Goal: Check status: Check status

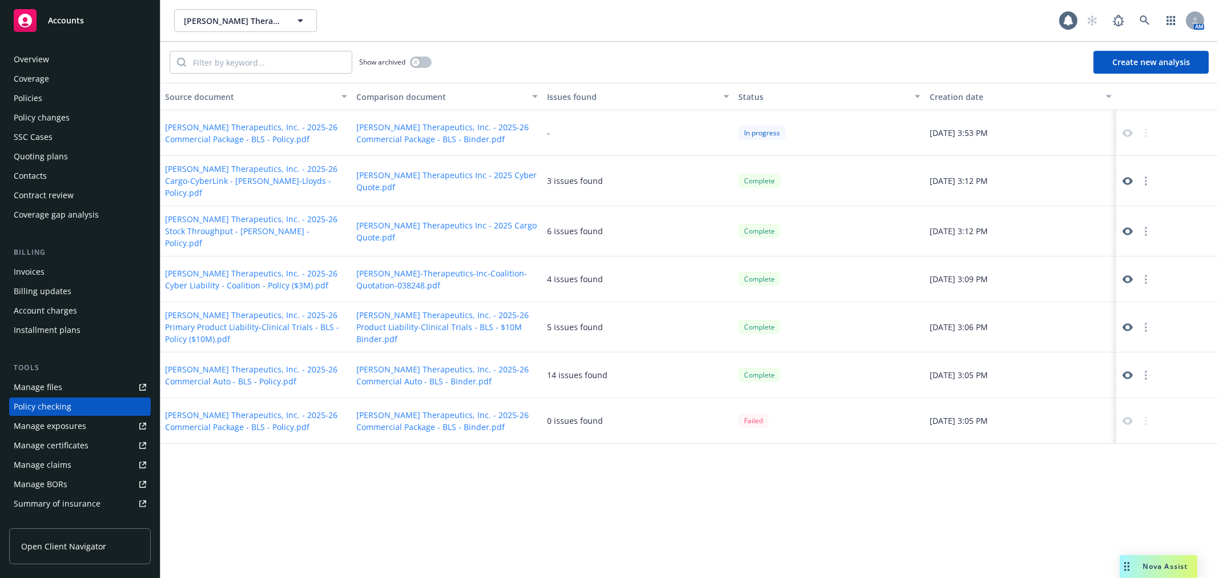
scroll to position [99, 0]
